Goal: Check status

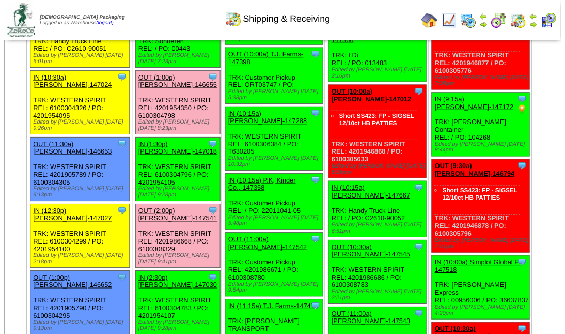
scroll to position [553, 0]
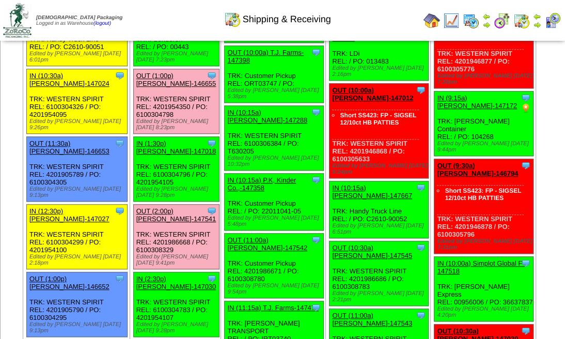
click at [254, 124] on link "IN (10:15a) [PERSON_NAME]-147288" at bounding box center [267, 117] width 80 height 16
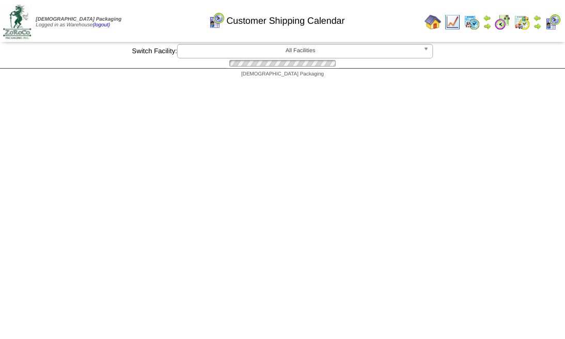
scroll to position [723, 0]
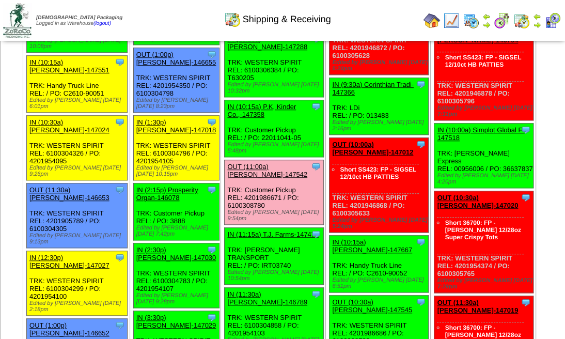
scroll to position [507, 0]
